Goal: Find specific page/section: Find specific page/section

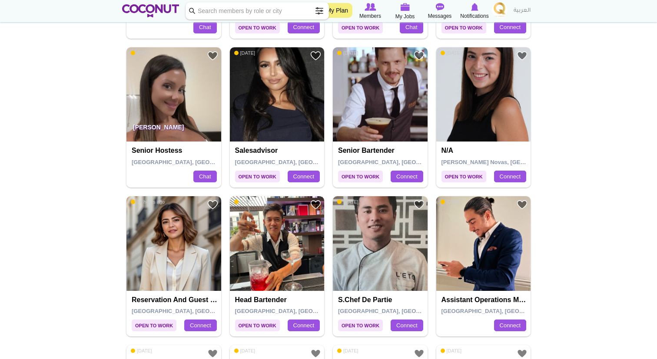
scroll to position [455, 0]
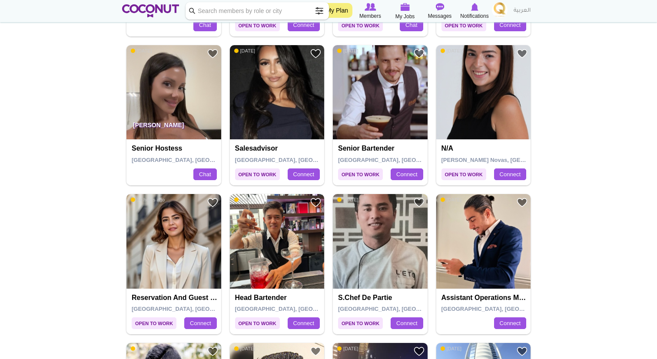
click at [177, 229] on img at bounding box center [173, 241] width 95 height 95
